Goal: Task Accomplishment & Management: Manage account settings

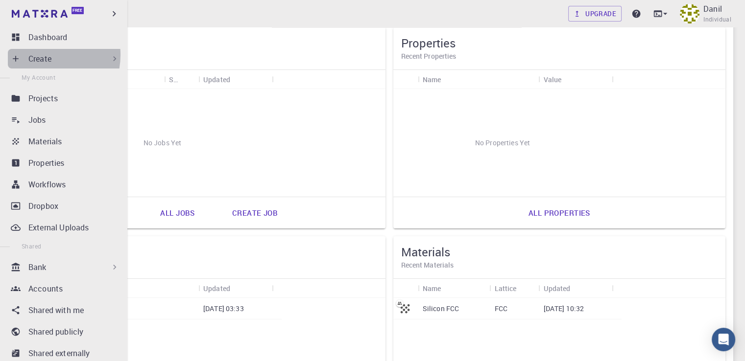
click at [41, 55] on p "Create" at bounding box center [39, 59] width 23 height 12
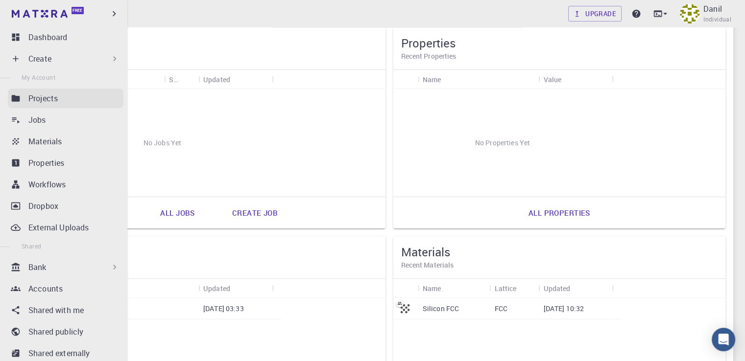
click at [21, 96] on link "Projects" at bounding box center [66, 99] width 116 height 20
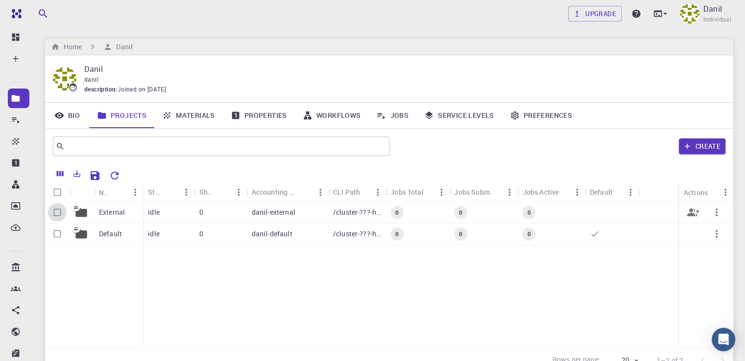
click at [54, 211] on input "Select row" at bounding box center [57, 212] width 19 height 19
checkbox input "true"
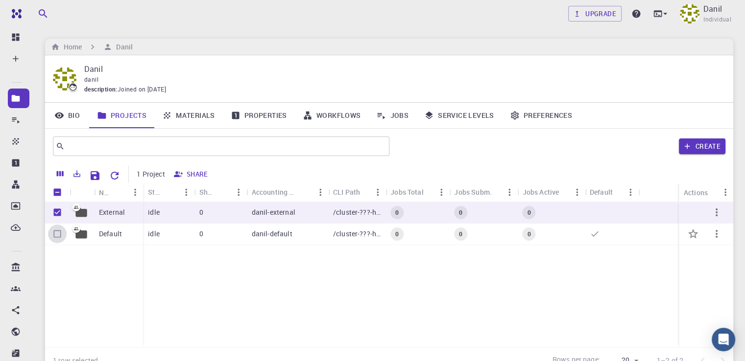
click at [58, 232] on input "Select row" at bounding box center [57, 234] width 19 height 19
checkbox input "true"
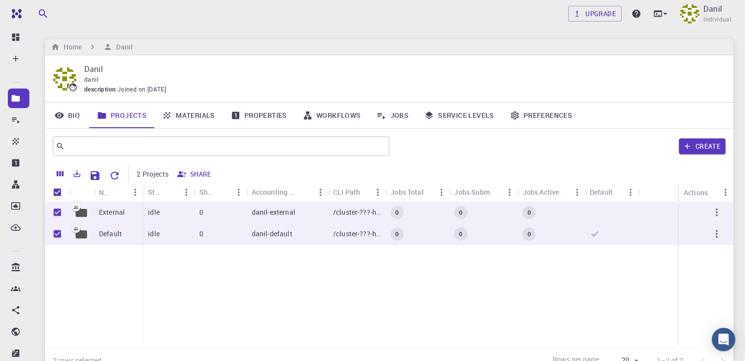
click at [219, 278] on div "External Default idle 0 danil-external /cluster-???-home/danil/danil-external 0…" at bounding box center [389, 274] width 688 height 145
click at [61, 190] on input "Unselect all rows" at bounding box center [57, 192] width 19 height 19
checkbox input "false"
